Goal: Information Seeking & Learning: Learn about a topic

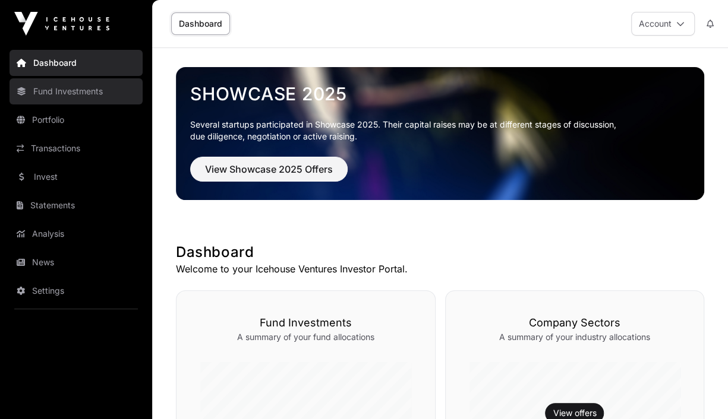
click at [56, 90] on link "Fund Investments" at bounding box center [76, 91] width 133 height 26
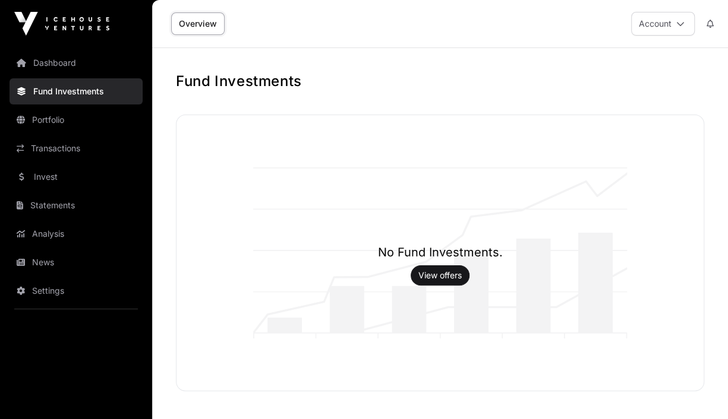
click at [191, 20] on link "Overview" at bounding box center [197, 23] width 53 height 23
click at [61, 64] on link "Dashboard" at bounding box center [76, 63] width 133 height 26
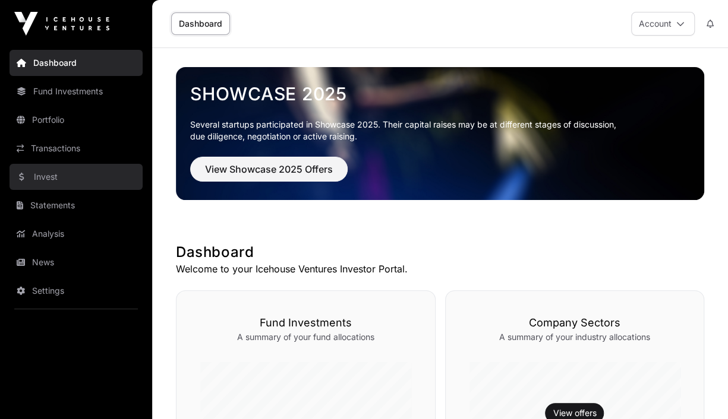
click at [36, 176] on link "Invest" at bounding box center [76, 177] width 133 height 26
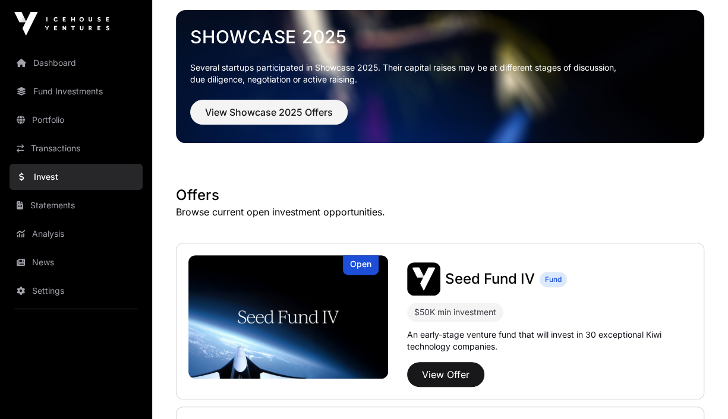
scroll to position [58, 0]
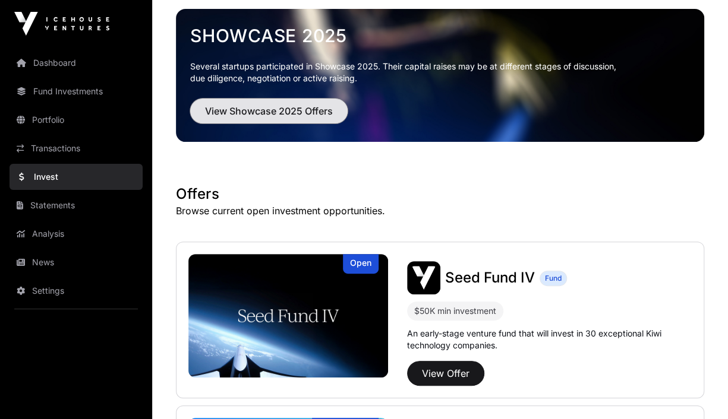
click at [280, 118] on button "View Showcase 2025 Offers" at bounding box center [268, 111] width 157 height 25
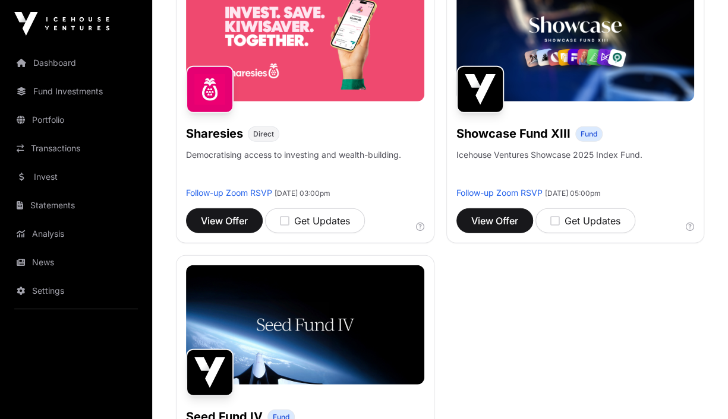
scroll to position [1352, 0]
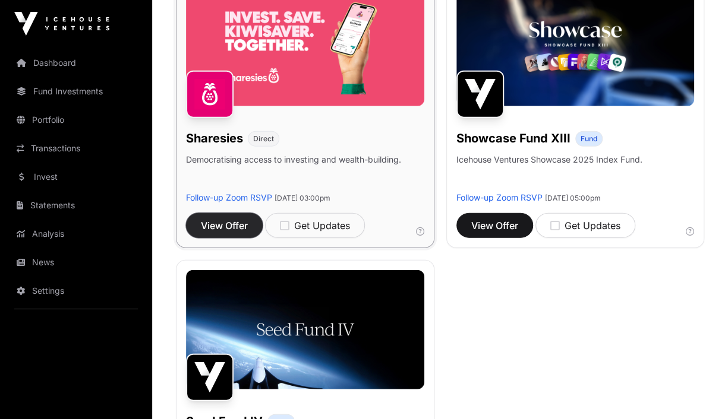
click at [221, 223] on span "View Offer" at bounding box center [224, 226] width 47 height 14
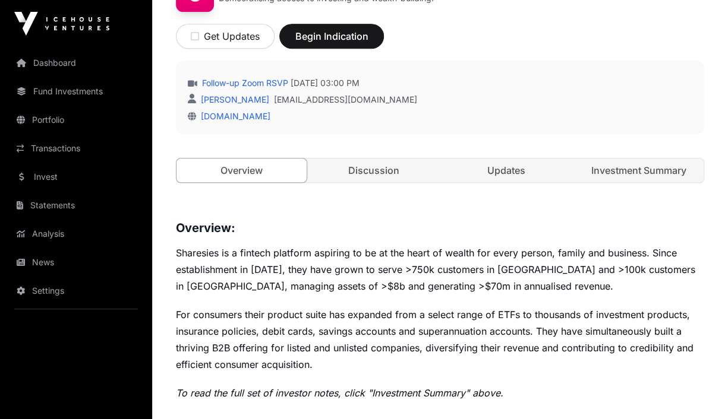
scroll to position [412, 0]
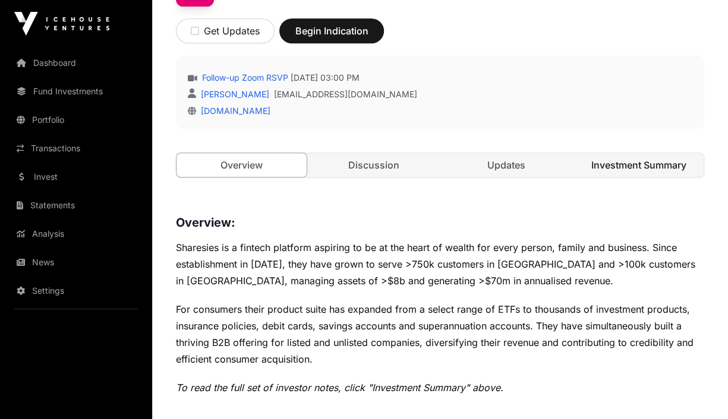
click at [672, 163] on link "Investment Summary" at bounding box center [638, 165] width 130 height 24
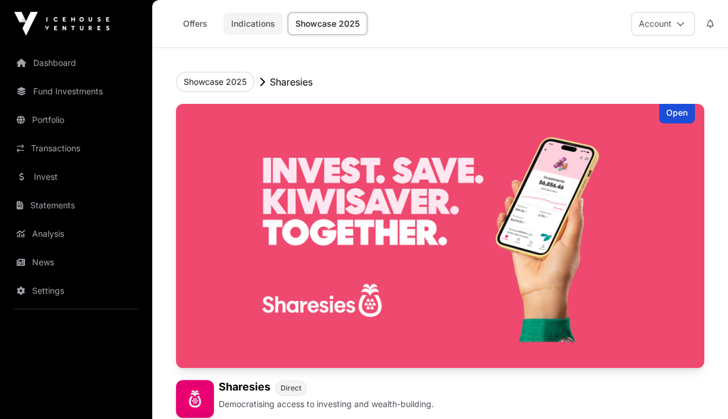
click at [255, 21] on link "Indications" at bounding box center [252, 23] width 59 height 23
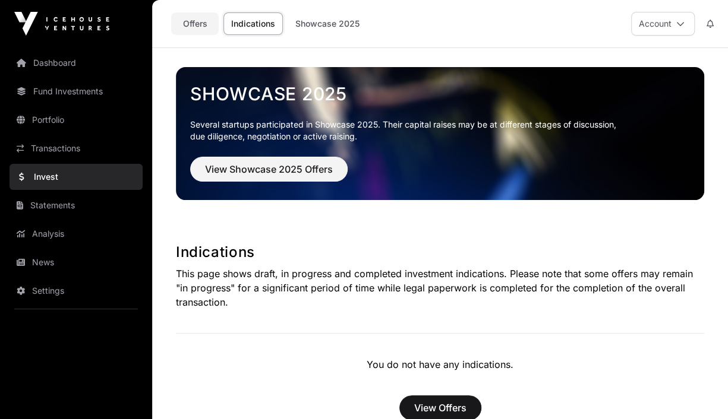
click at [191, 26] on link "Offers" at bounding box center [195, 23] width 48 height 23
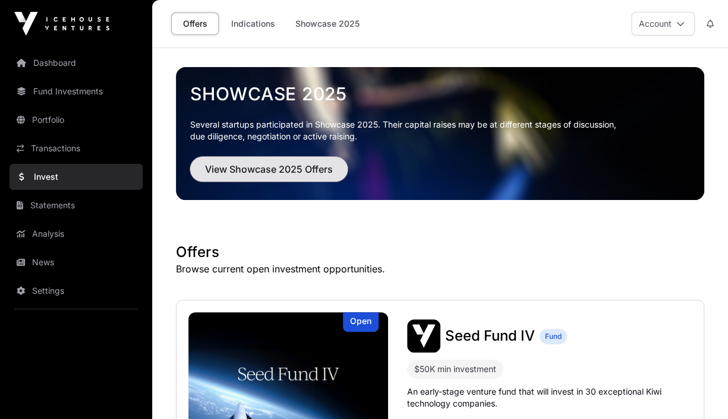
click at [238, 165] on span "View Showcase 2025 Offers" at bounding box center [269, 169] width 128 height 14
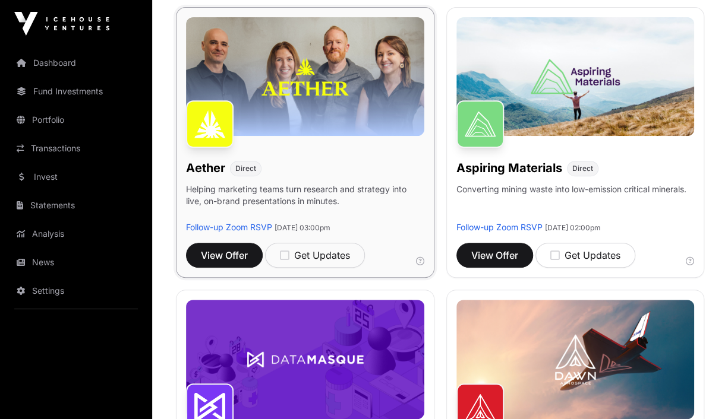
scroll to position [192, 0]
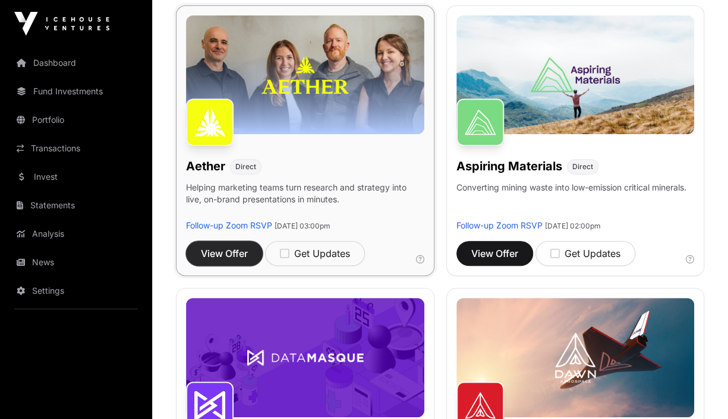
click at [235, 257] on span "View Offer" at bounding box center [224, 253] width 47 height 14
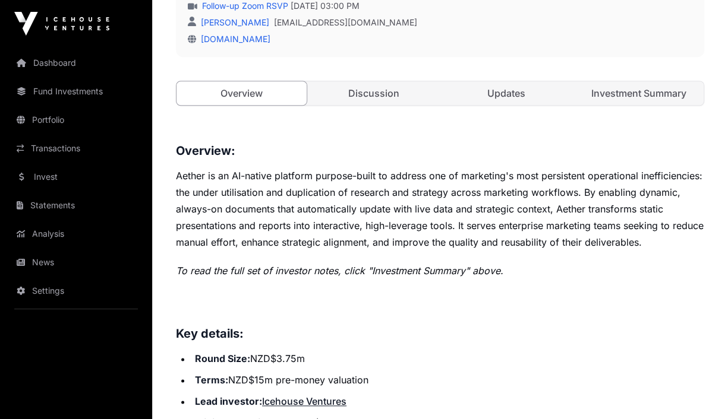
scroll to position [488, 0]
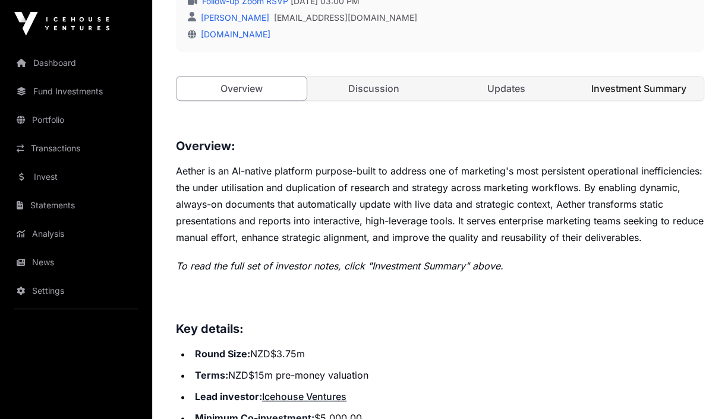
click at [641, 88] on link "Investment Summary" at bounding box center [638, 89] width 130 height 24
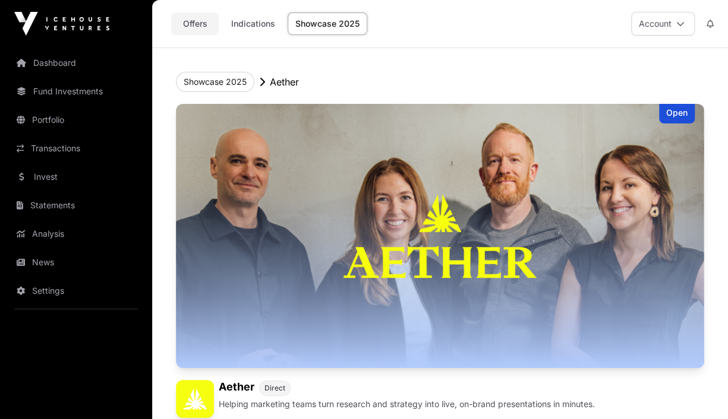
click at [199, 26] on link "Offers" at bounding box center [195, 23] width 48 height 23
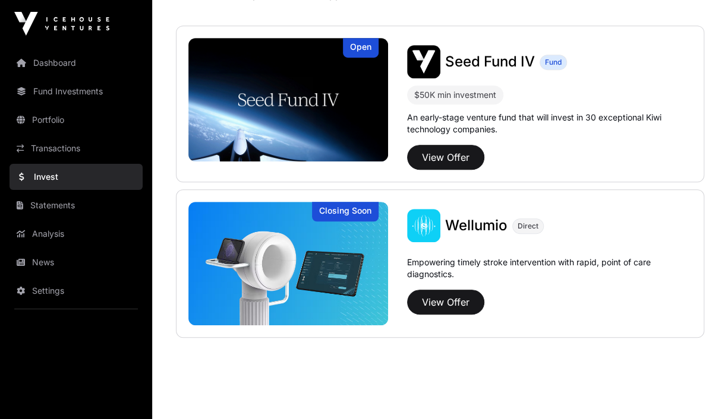
scroll to position [291, 0]
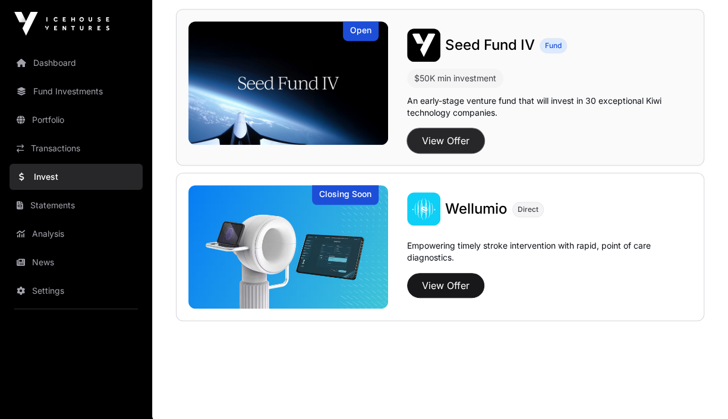
click at [473, 150] on button "View Offer" at bounding box center [445, 140] width 77 height 25
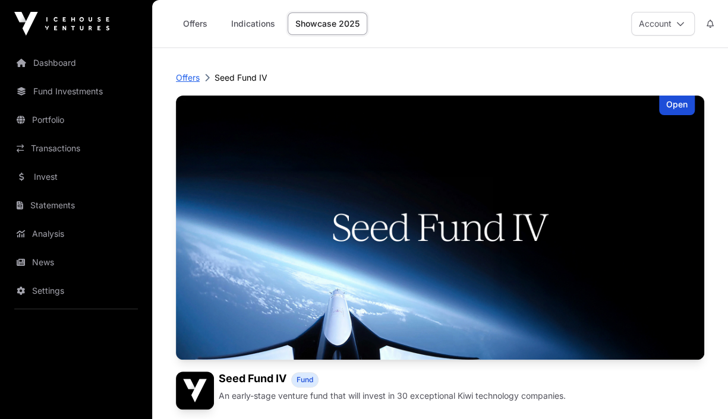
click at [188, 77] on p "Offers" at bounding box center [188, 78] width 24 height 12
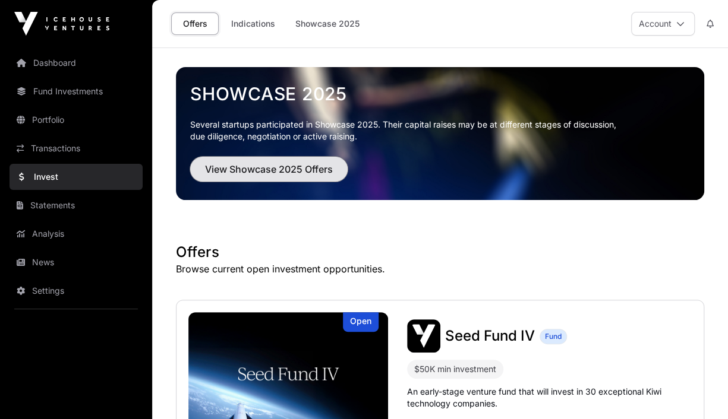
click at [296, 171] on span "View Showcase 2025 Offers" at bounding box center [269, 169] width 128 height 14
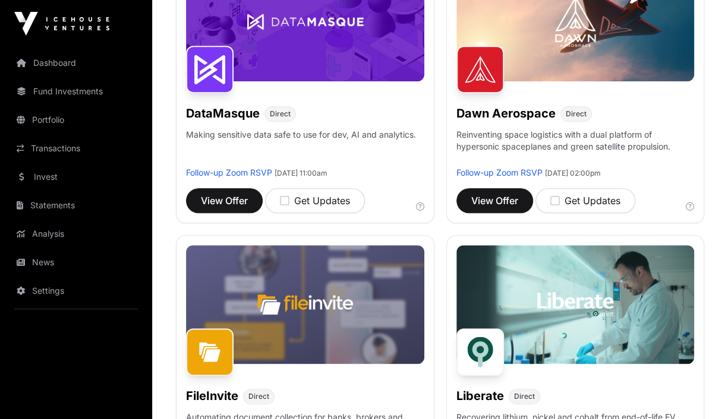
scroll to position [494, 0]
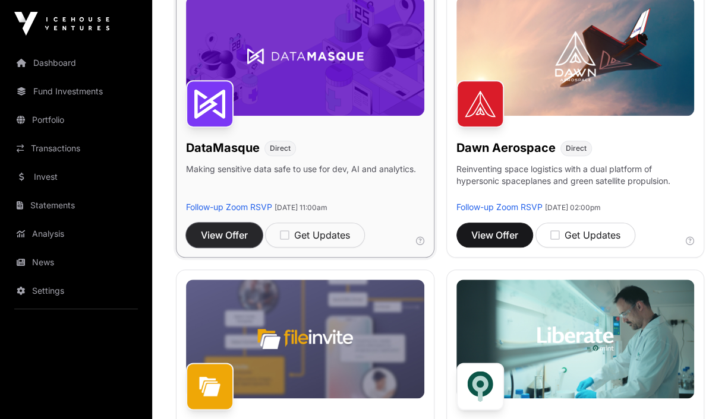
click at [207, 235] on span "View Offer" at bounding box center [224, 235] width 47 height 14
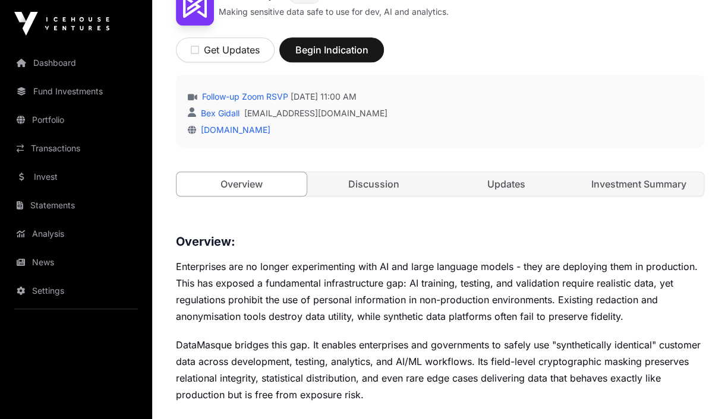
scroll to position [395, 0]
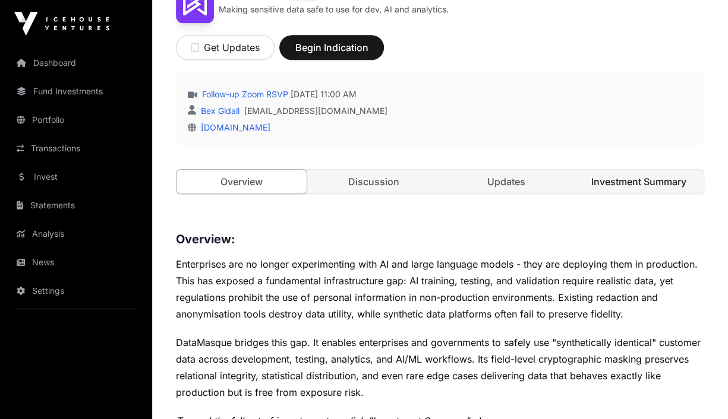
click at [633, 176] on link "Investment Summary" at bounding box center [638, 182] width 130 height 24
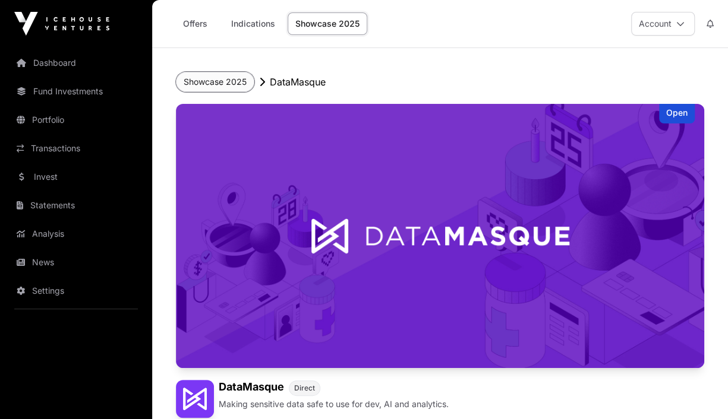
click at [223, 77] on button "Showcase 2025" at bounding box center [215, 82] width 78 height 20
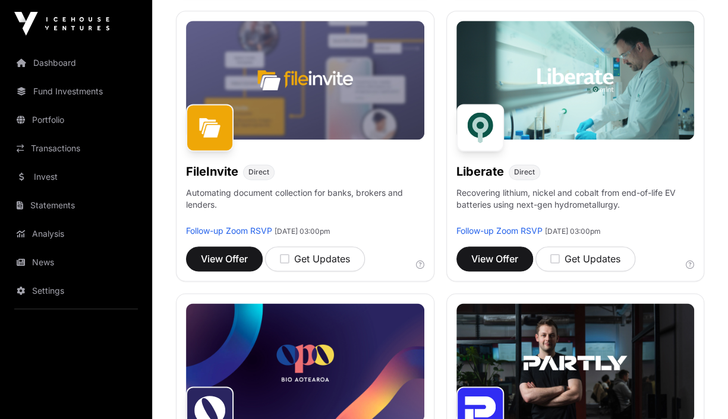
scroll to position [756, 0]
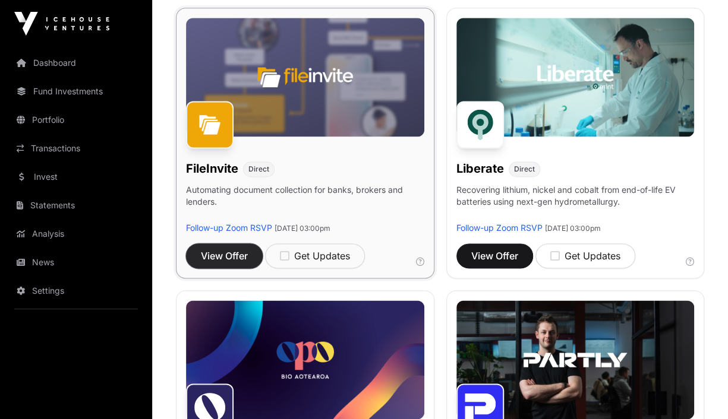
click at [252, 254] on button "View Offer" at bounding box center [224, 256] width 77 height 25
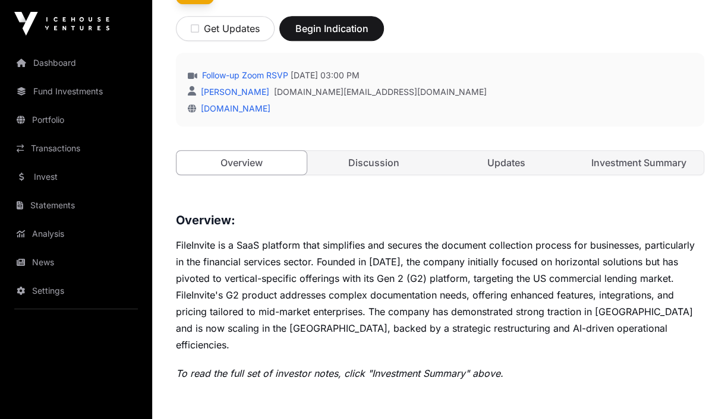
scroll to position [412, 0]
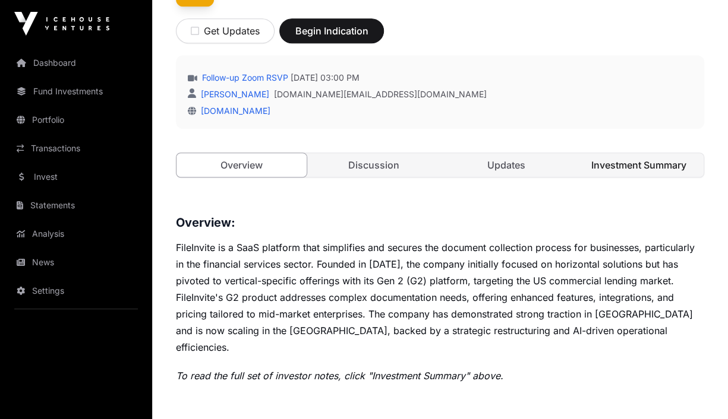
click at [643, 162] on link "Investment Summary" at bounding box center [638, 165] width 130 height 24
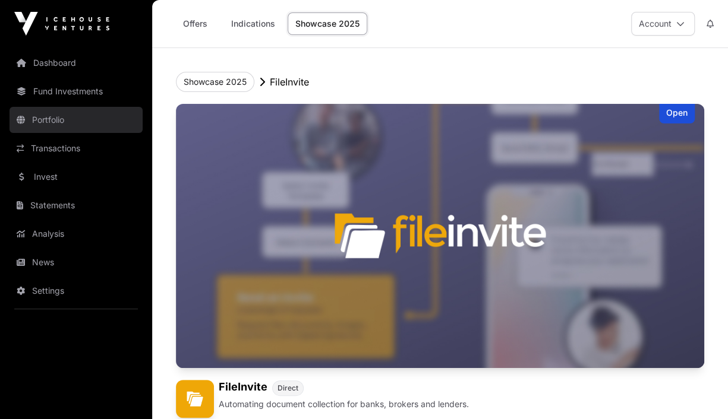
click at [70, 118] on link "Portfolio" at bounding box center [76, 120] width 133 height 26
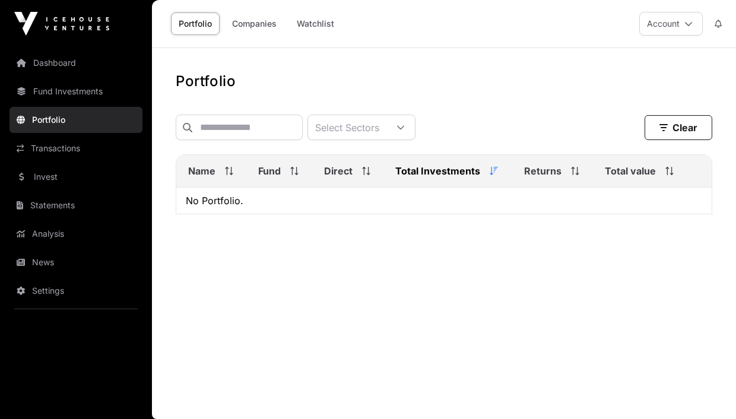
click at [426, 178] on span "Total Investments" at bounding box center [438, 171] width 85 height 14
drag, startPoint x: 426, startPoint y: 179, endPoint x: 115, endPoint y: 133, distance: 314.6
click at [115, 133] on div "Dashboard Fund Investments Portfolio Transactions Invest Statements Analysis Ne…" at bounding box center [368, 209] width 736 height 419
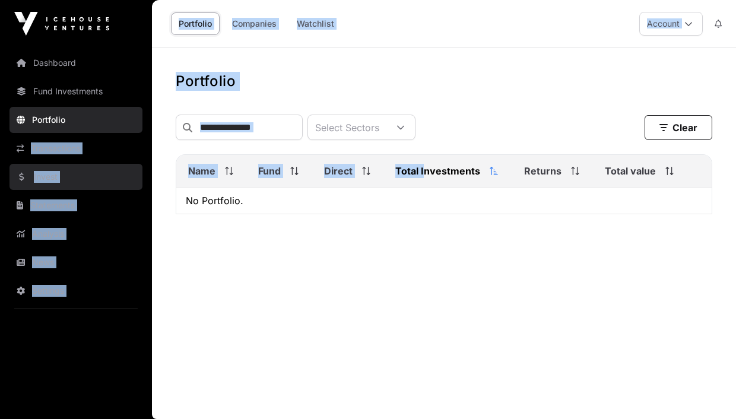
drag, startPoint x: 115, startPoint y: 133, endPoint x: 51, endPoint y: 177, distance: 77.8
click at [51, 177] on link "Invest" at bounding box center [76, 177] width 133 height 26
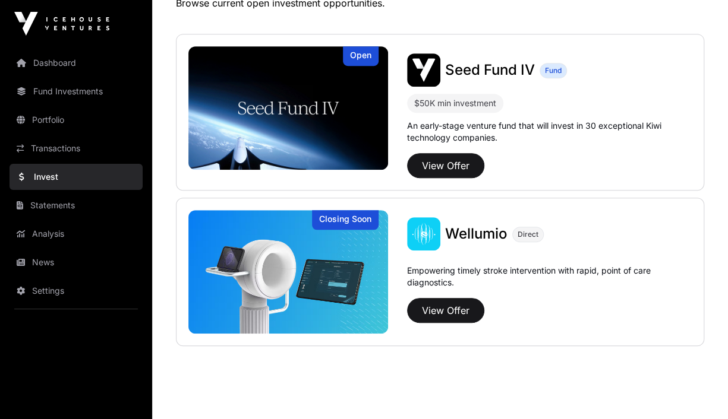
scroll to position [291, 0]
